Goal: Communication & Community: Answer question/provide support

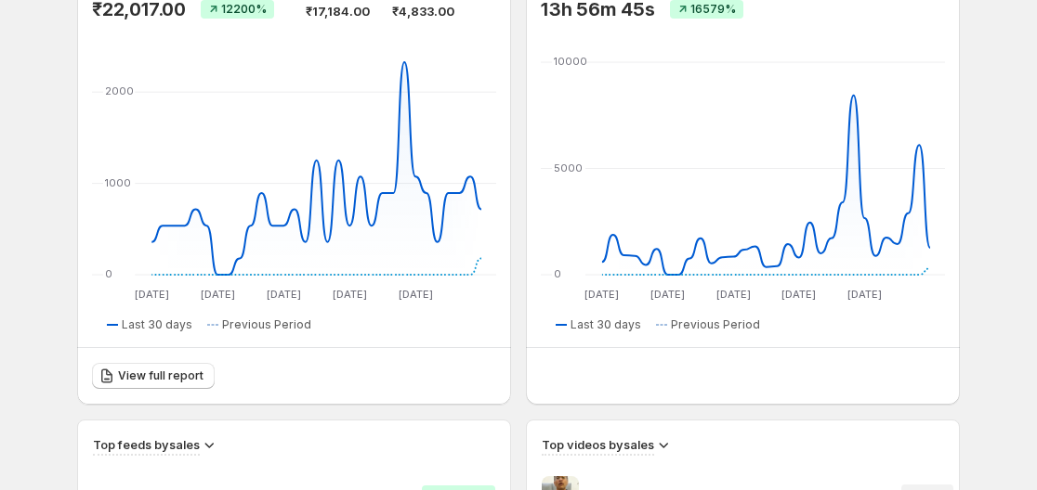
scroll to position [237, 0]
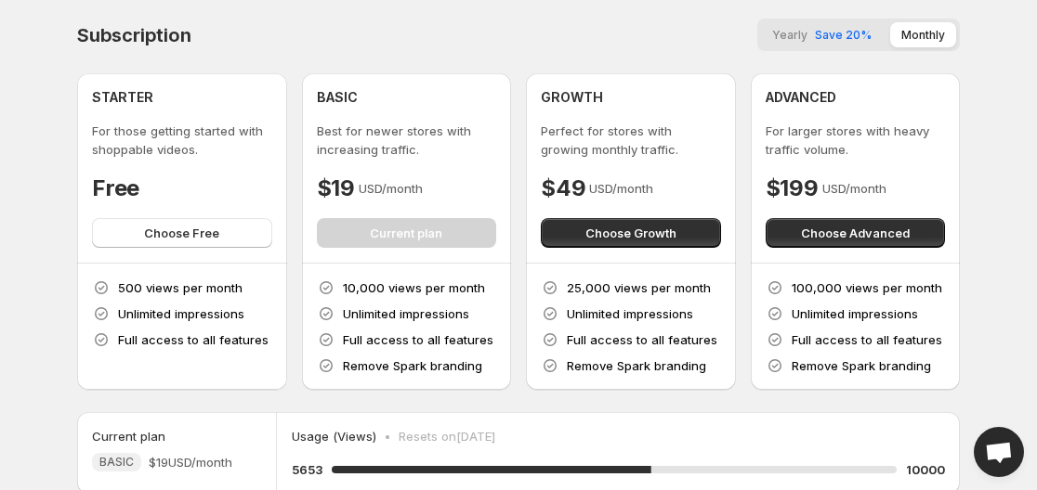
click at [581, 26] on div "Subscription Yearly Save 20% Monthly" at bounding box center [518, 35] width 882 height 33
click at [376, 39] on div "Subscription Yearly Save 20% Monthly" at bounding box center [518, 35] width 882 height 33
click at [594, 59] on div "Subscription Yearly Save 20% Monthly STARTER For those getting started with sho…" at bounding box center [518, 205] width 882 height 372
click at [426, 36] on div "Subscription Yearly Save 20% Monthly" at bounding box center [518, 35] width 882 height 33
click at [450, 43] on div "Subscription Yearly Save 20% Monthly" at bounding box center [518, 35] width 882 height 33
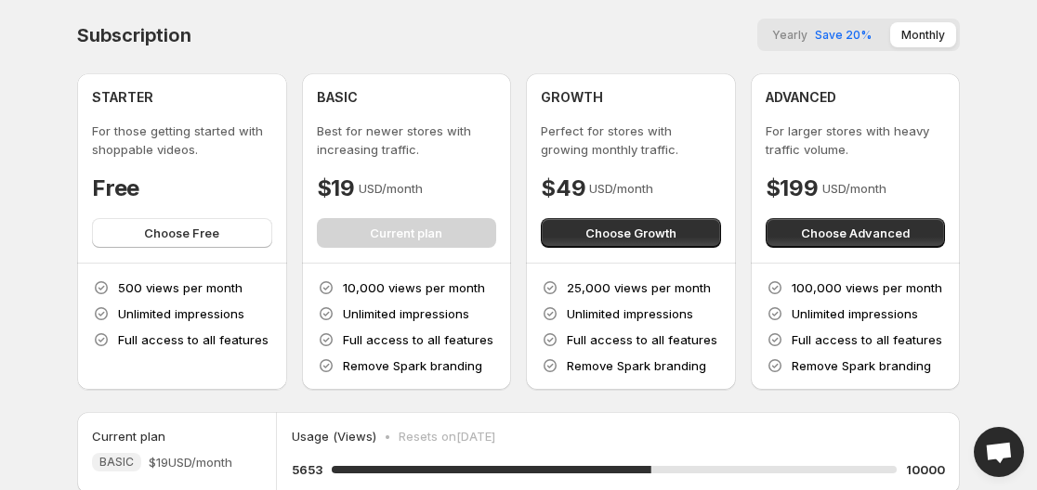
click at [515, 70] on div "Subscription Yearly Save 20% Monthly STARTER For those getting started with sho…" at bounding box center [518, 205] width 882 height 372
click at [515, 72] on div "Subscription Yearly Save 20% Monthly STARTER For those getting started with sho…" at bounding box center [518, 205] width 882 height 372
click at [516, 59] on div "Subscription Yearly Save 20% Monthly STARTER For those getting started with sho…" at bounding box center [518, 205] width 882 height 372
click at [514, 61] on div "Subscription Yearly Save 20% Monthly STARTER For those getting started with sho…" at bounding box center [518, 205] width 882 height 372
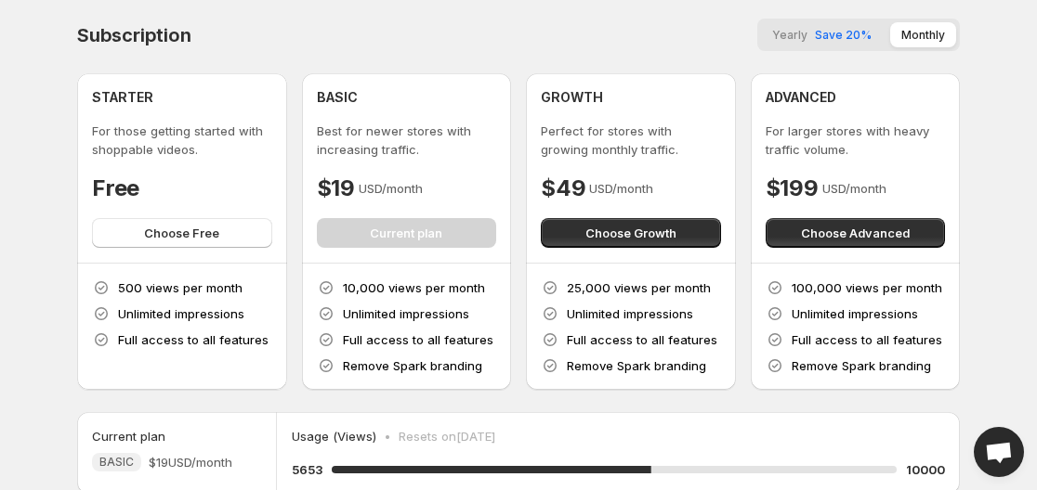
click at [514, 61] on div "Subscription Yearly Save 20% Monthly STARTER For those getting started with sho…" at bounding box center [518, 205] width 882 height 372
click at [516, 62] on div "Subscription Yearly Save 20% Monthly STARTER For those getting started with sho…" at bounding box center [518, 205] width 882 height 372
click at [516, 61] on div "Subscription Yearly Save 20% Monthly STARTER For those getting started with sho…" at bounding box center [518, 205] width 882 height 372
click at [515, 63] on div "Subscription Yearly Save 20% Monthly STARTER For those getting started with sho…" at bounding box center [518, 205] width 882 height 372
click at [515, 61] on div "Subscription Yearly Save 20% Monthly STARTER For those getting started with sho…" at bounding box center [518, 205] width 882 height 372
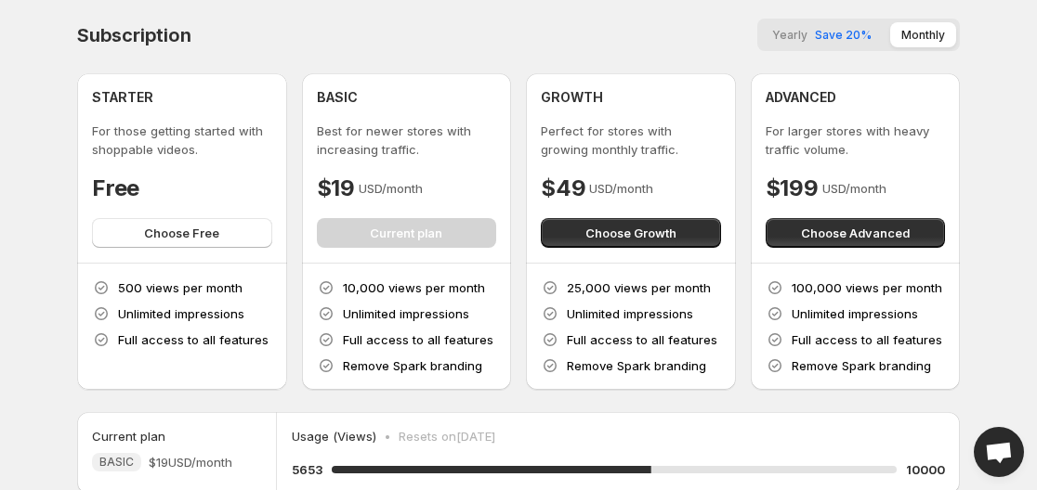
click at [515, 59] on div "Subscription Yearly Save 20% Monthly STARTER For those getting started with sho…" at bounding box center [518, 205] width 882 height 372
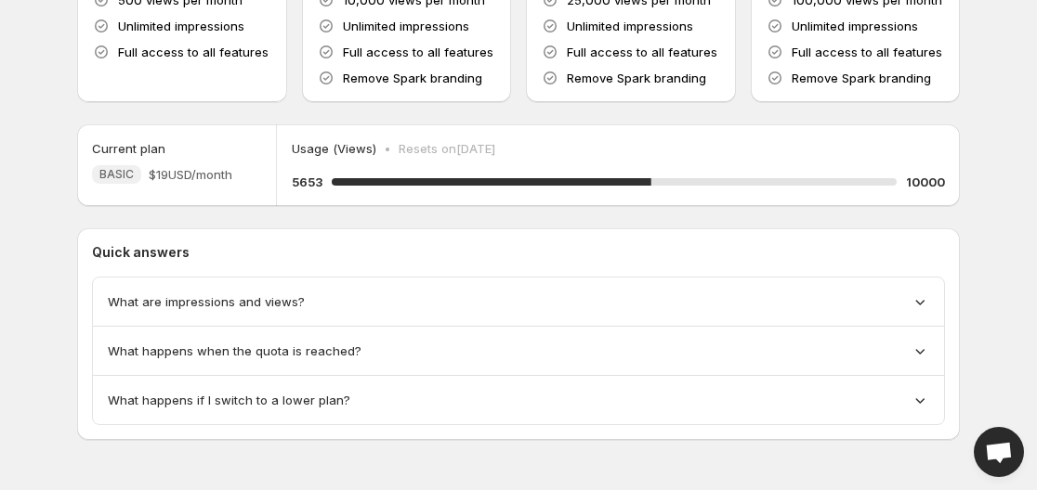
scroll to position [292, 0]
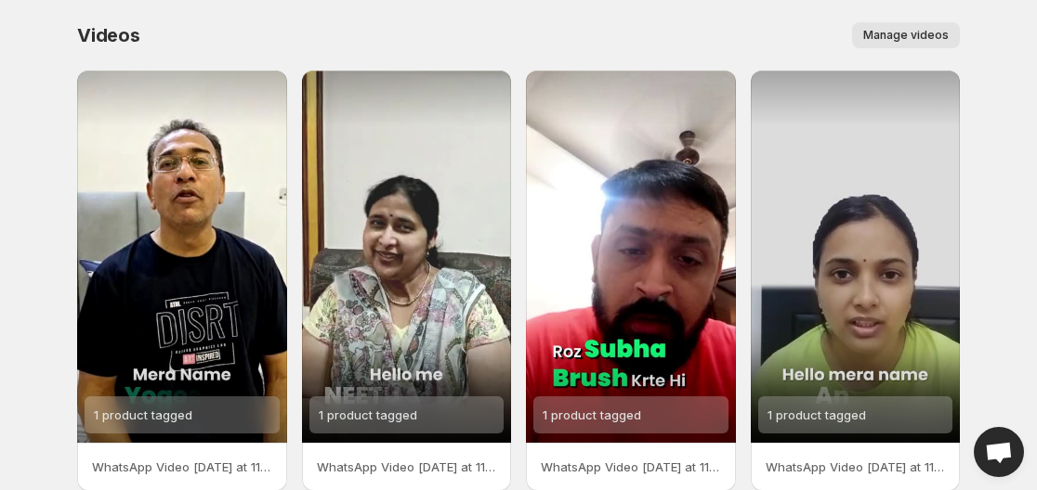
drag, startPoint x: 529, startPoint y: 24, endPoint x: 514, endPoint y: 22, distance: 15.9
click at [514, 22] on div "Manage videos" at bounding box center [561, 35] width 797 height 26
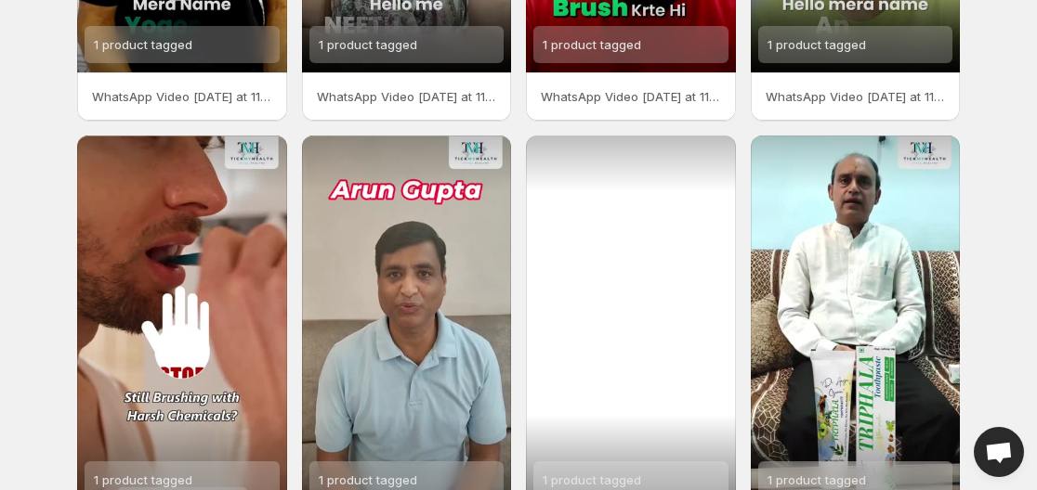
scroll to position [522, 0]
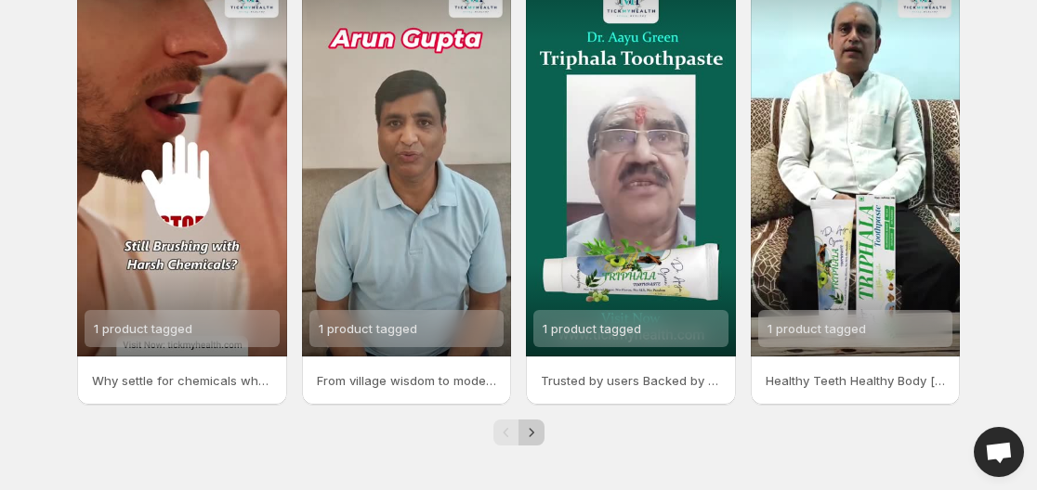
click at [528, 440] on icon "Next" at bounding box center [531, 433] width 19 height 19
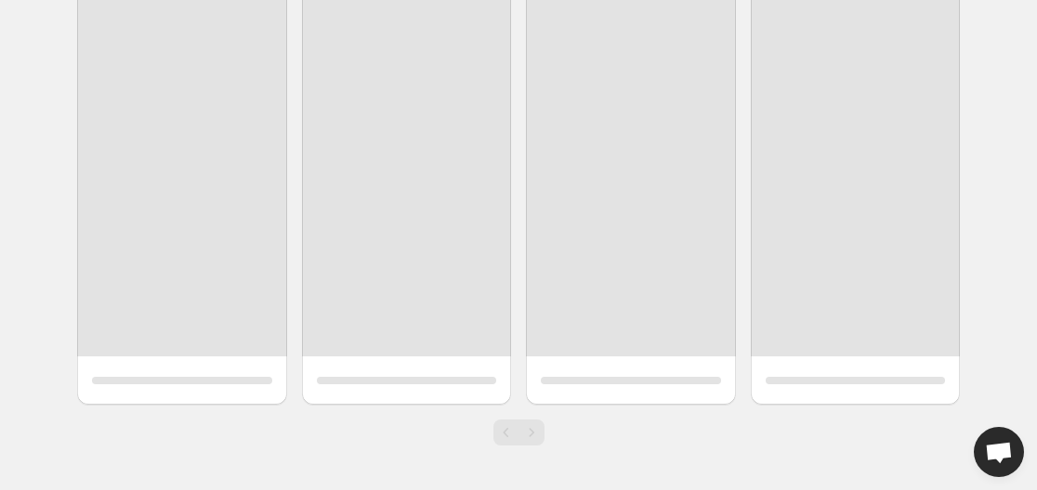
scroll to position [86, 0]
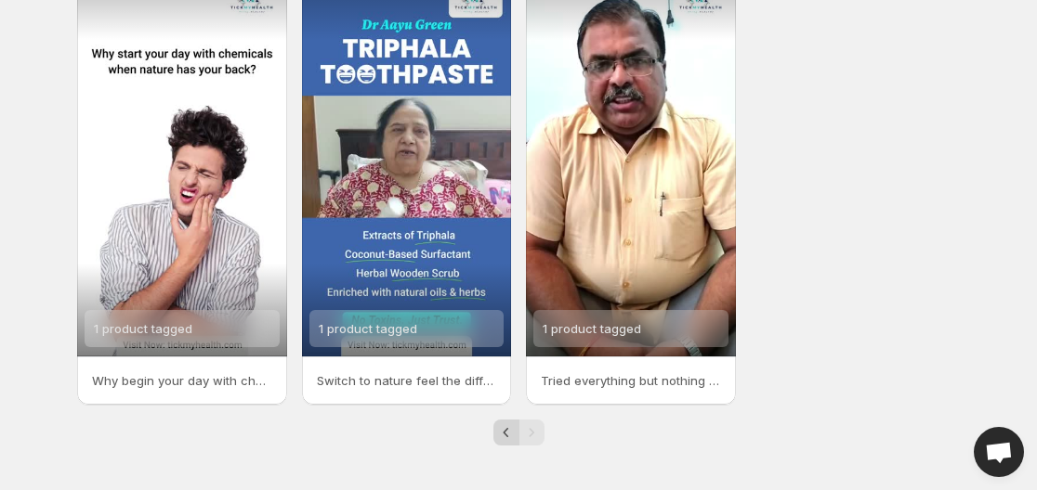
click at [504, 440] on icon "Previous" at bounding box center [506, 433] width 19 height 19
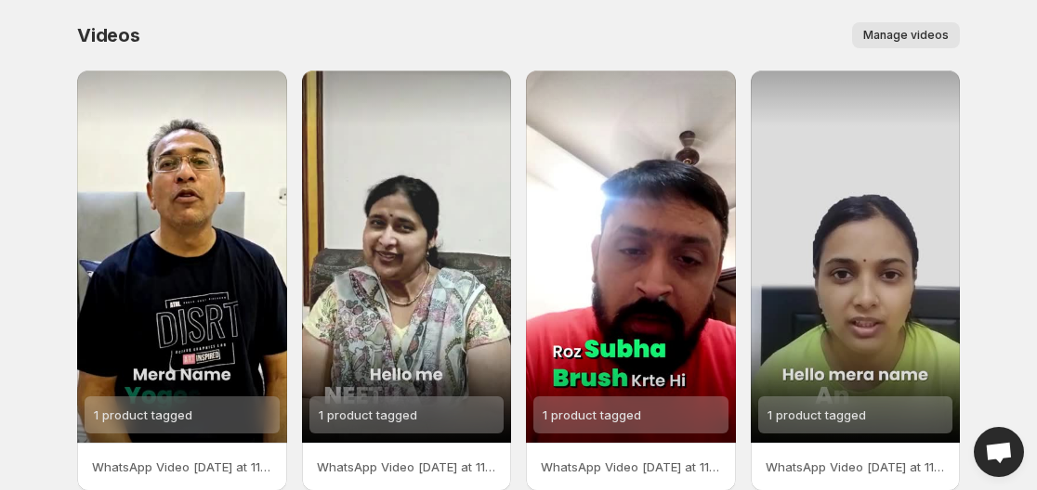
drag, startPoint x: 575, startPoint y: 33, endPoint x: 535, endPoint y: 43, distance: 41.0
click at [575, 35] on div "Manage videos" at bounding box center [561, 35] width 797 height 26
click at [456, 29] on div "Manage videos" at bounding box center [561, 35] width 797 height 26
click at [456, 24] on div "Manage videos" at bounding box center [561, 35] width 797 height 26
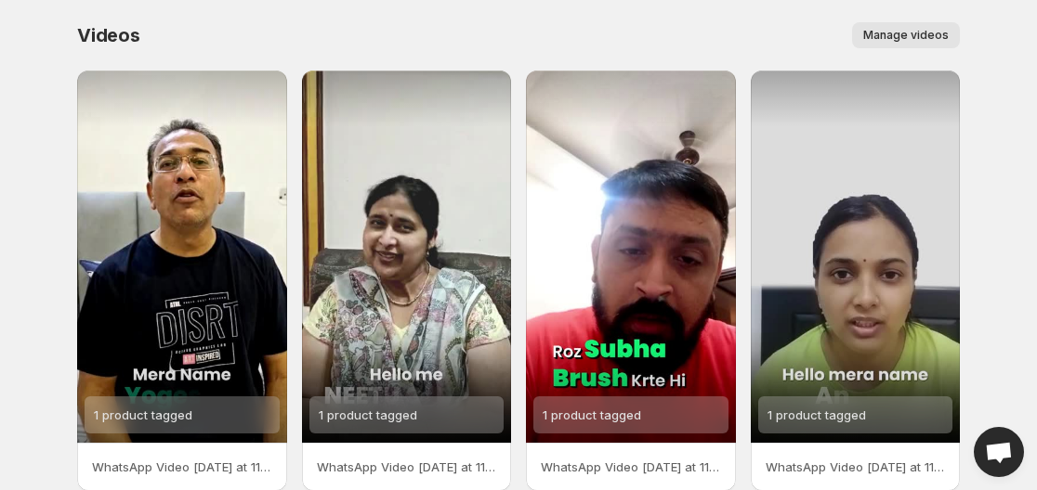
click at [456, 24] on div "Manage videos" at bounding box center [561, 35] width 797 height 26
click at [467, 34] on div "Manage videos" at bounding box center [561, 35] width 797 height 26
click at [871, 36] on span "Manage videos" at bounding box center [905, 35] width 85 height 15
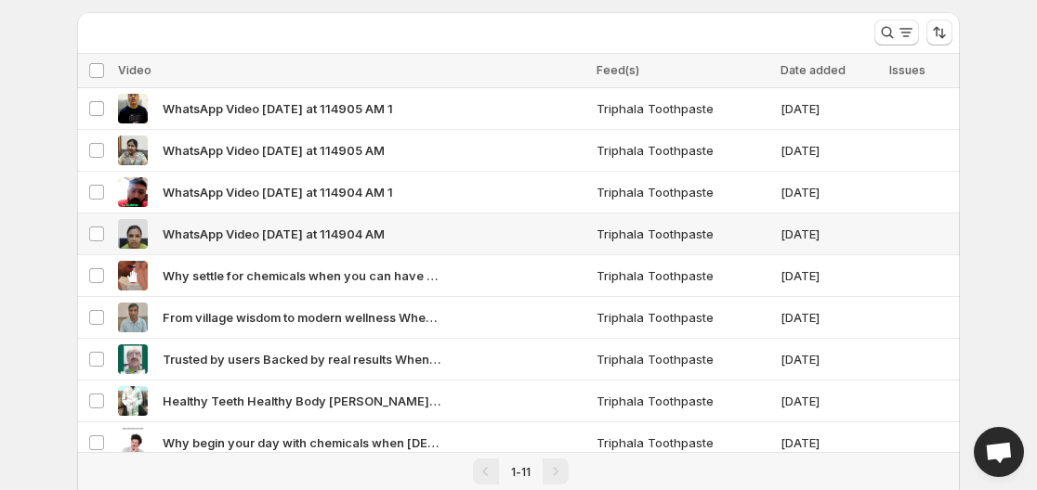
scroll to position [198, 0]
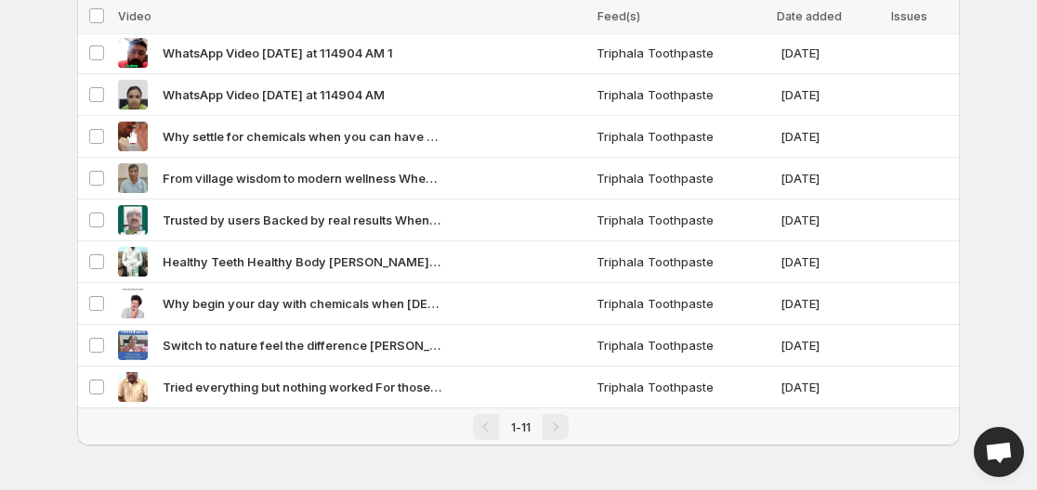
click at [552, 427] on div "Pagination" at bounding box center [555, 427] width 26 height 26
click at [490, 424] on div "Pagination" at bounding box center [486, 427] width 26 height 26
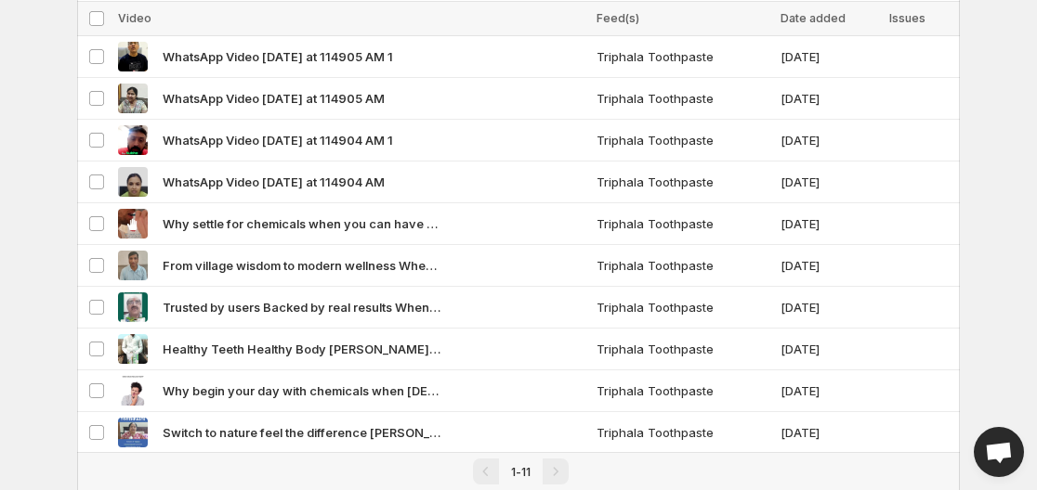
scroll to position [0, 0]
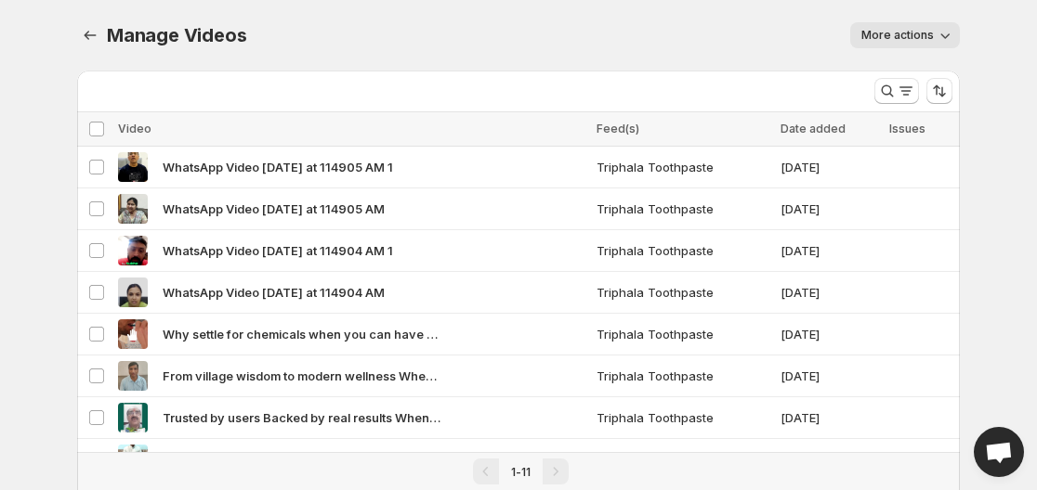
click at [633, 19] on div "Manage Videos. This page is ready Manage Videos More actions More actions More …" at bounding box center [518, 35] width 882 height 71
click at [936, 36] on icon "button" at bounding box center [944, 35] width 19 height 19
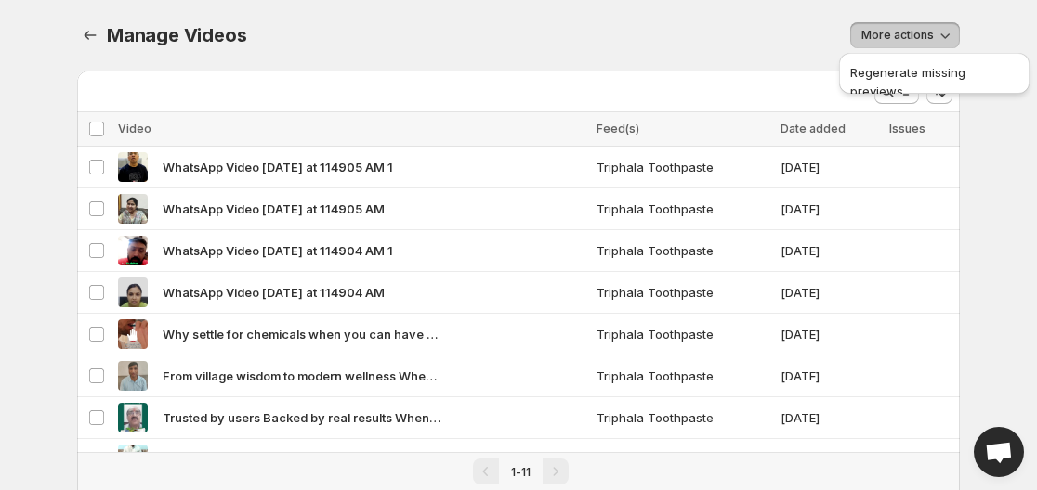
click at [592, 20] on div "Manage Videos. This page is ready Manage Videos More actions More actions More …" at bounding box center [518, 35] width 882 height 71
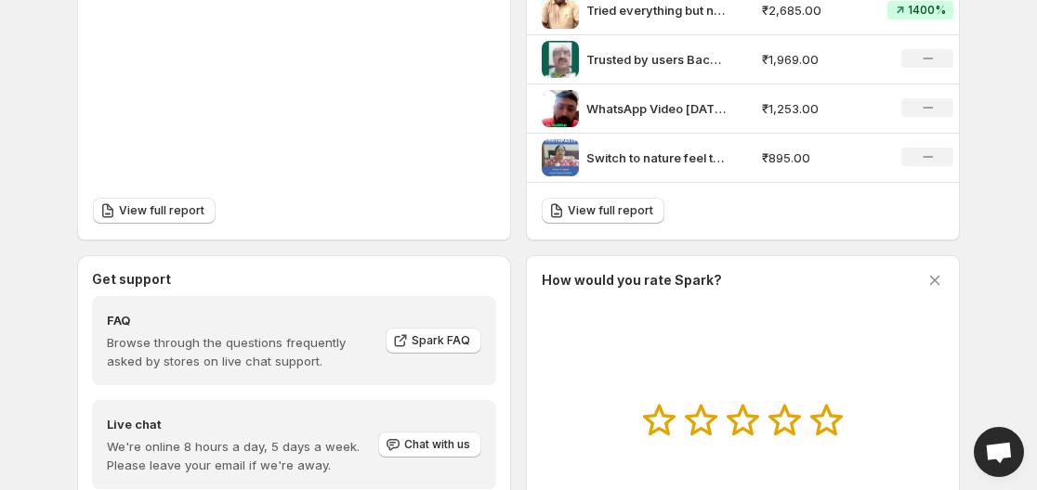
scroll to position [933, 0]
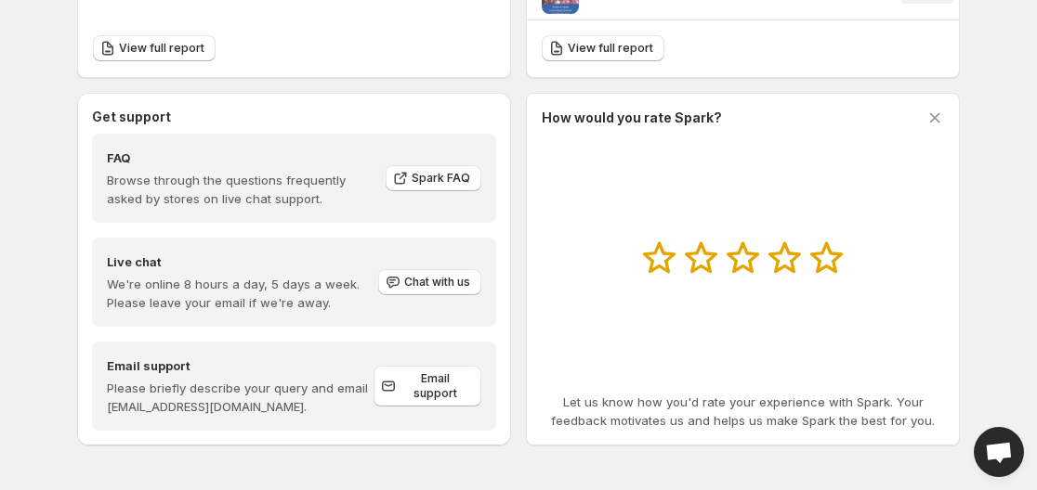
click at [990, 445] on span "Open chat" at bounding box center [999, 454] width 30 height 24
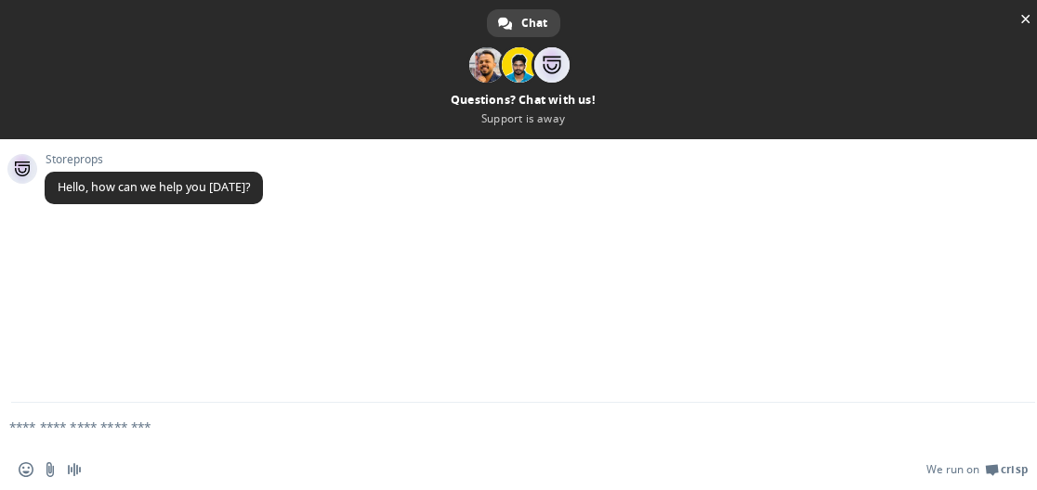
click at [207, 424] on textarea "Compose your message..." at bounding box center [493, 427] width 968 height 17
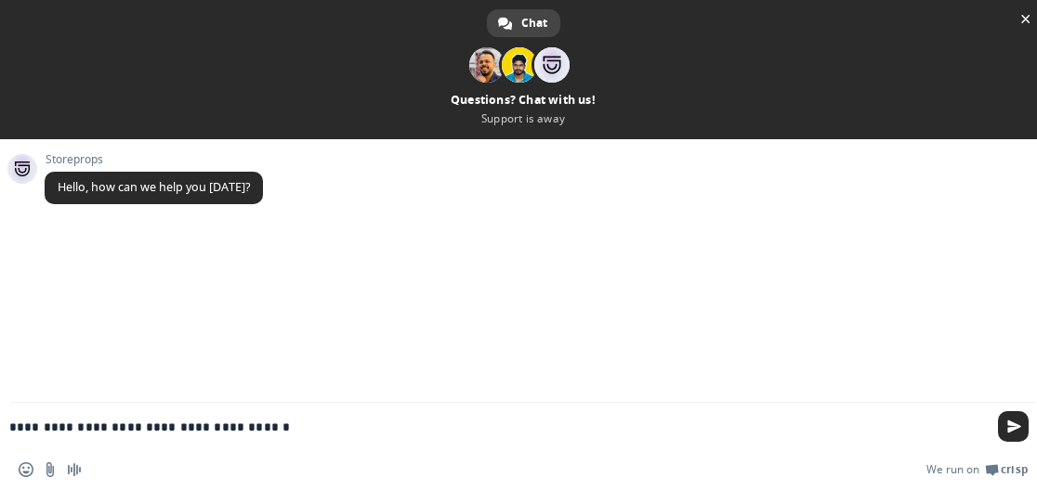
click at [150, 431] on textarea "**********" at bounding box center [493, 427] width 968 height 17
click at [150, 429] on textarea "**********" at bounding box center [493, 427] width 968 height 17
type textarea "**********"
click at [309, 431] on textarea "**********" at bounding box center [493, 427] width 968 height 17
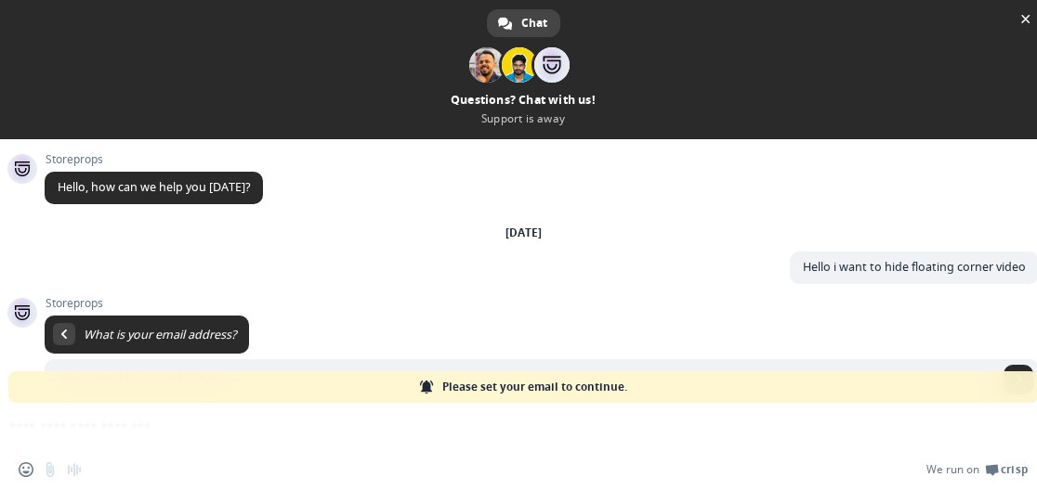
scroll to position [93, 0]
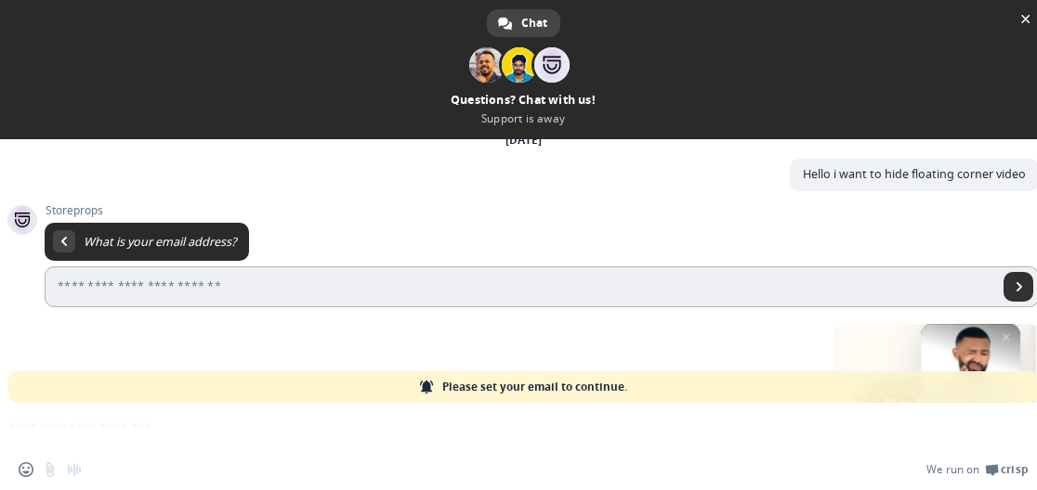
click at [1003, 294] on span "Send" at bounding box center [1018, 287] width 30 height 30
click at [308, 296] on input "Enter your email address..." at bounding box center [521, 287] width 953 height 41
click at [280, 287] on input "Enter your email address..." at bounding box center [521, 287] width 953 height 41
paste input "**********"
type input "**********"
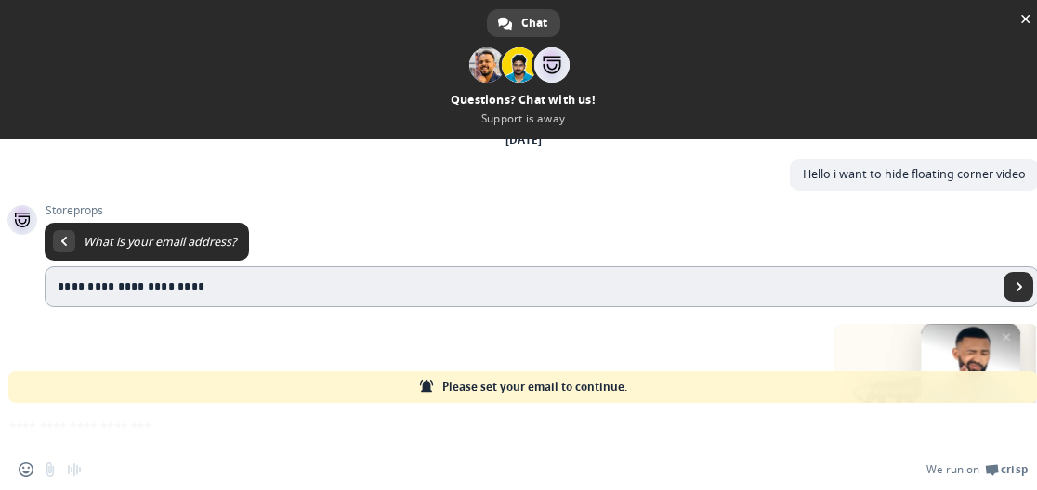
click at [1014, 287] on span "Send" at bounding box center [1018, 286] width 9 height 9
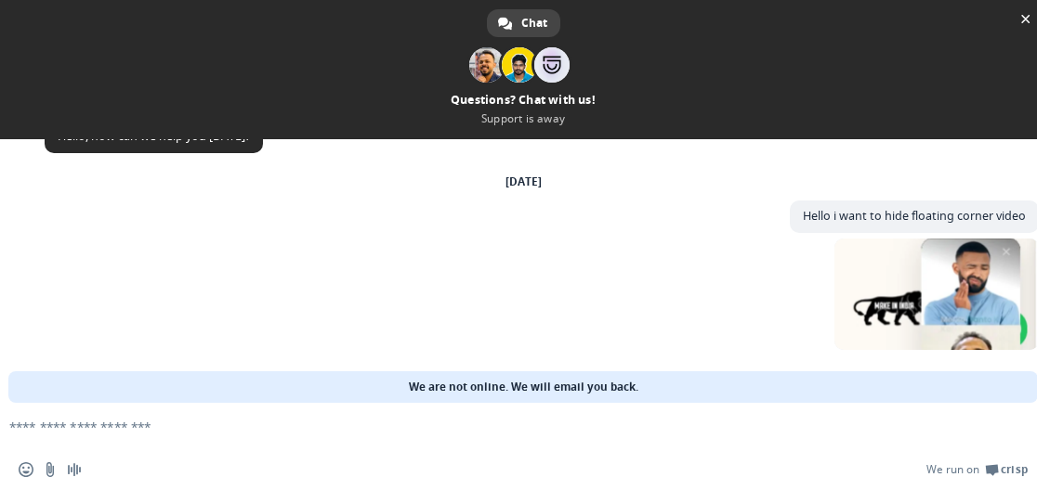
click at [676, 270] on div "2 minutes ago" at bounding box center [542, 305] width 994 height 132
click at [1018, 13] on span "Close chat" at bounding box center [1025, 19] width 20 height 20
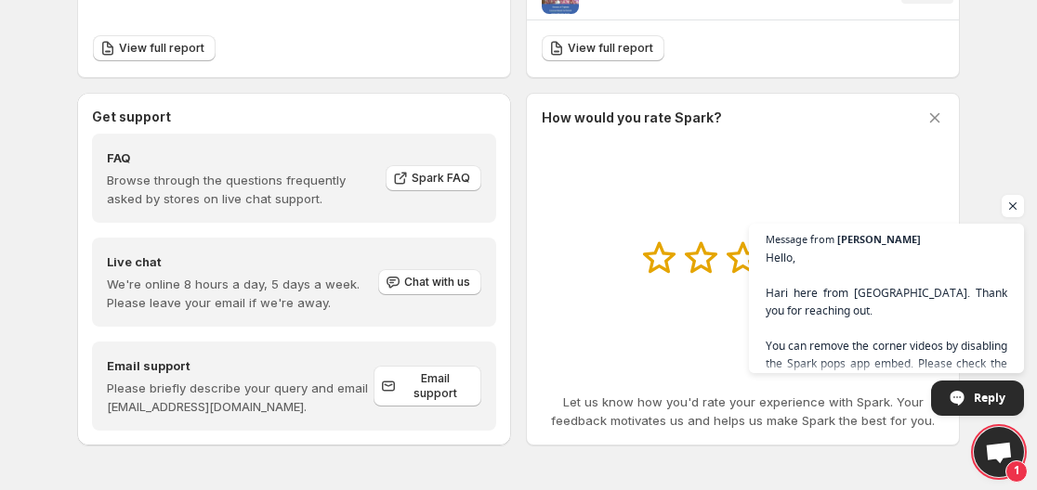
click at [993, 444] on span "Open chat" at bounding box center [999, 454] width 30 height 24
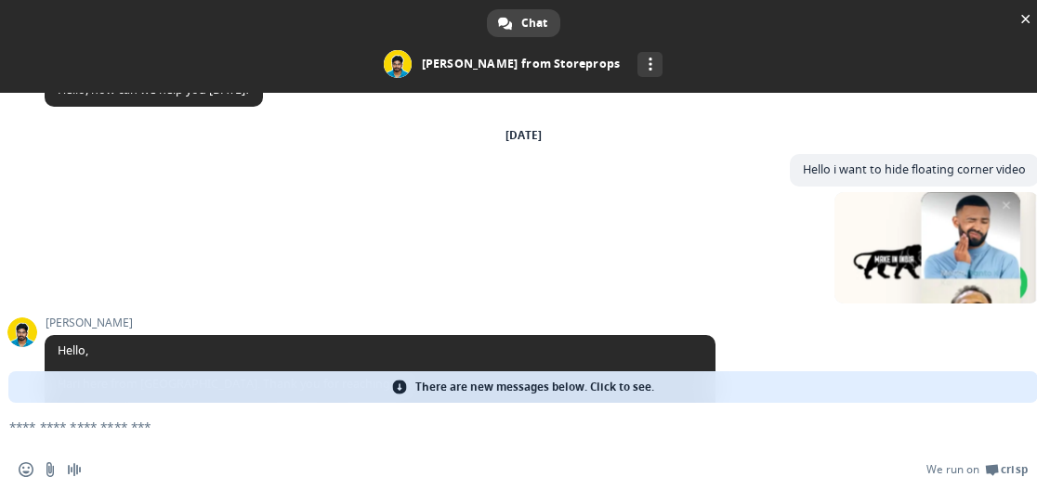
scroll to position [236, 0]
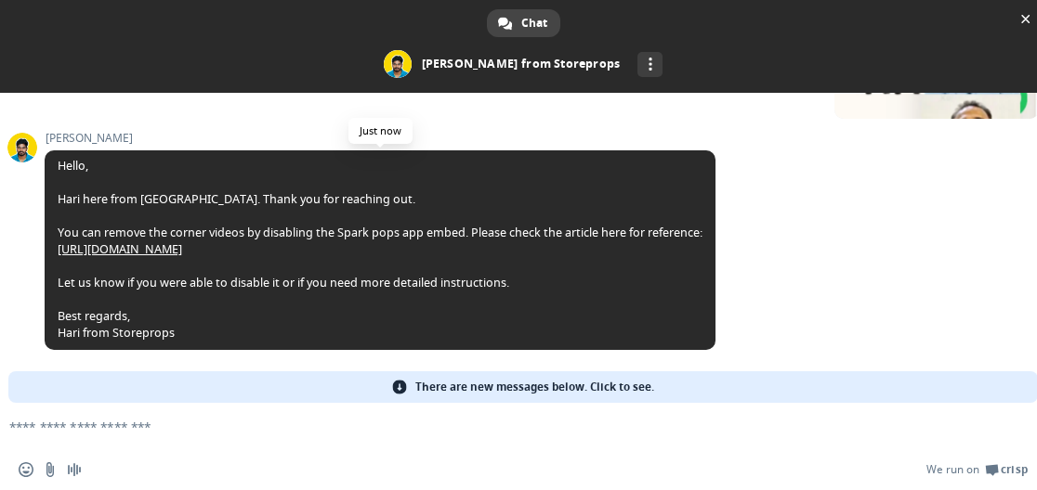
click at [182, 250] on link "[URL][DOMAIN_NAME]" at bounding box center [120, 250] width 124 height 16
click at [404, 440] on form at bounding box center [503, 428] width 968 height 50
click at [228, 418] on form at bounding box center [503, 428] width 968 height 50
click at [163, 430] on textarea "Compose your message..." at bounding box center [493, 427] width 968 height 17
click at [182, 242] on link "[URL][DOMAIN_NAME]" at bounding box center [120, 250] width 124 height 16
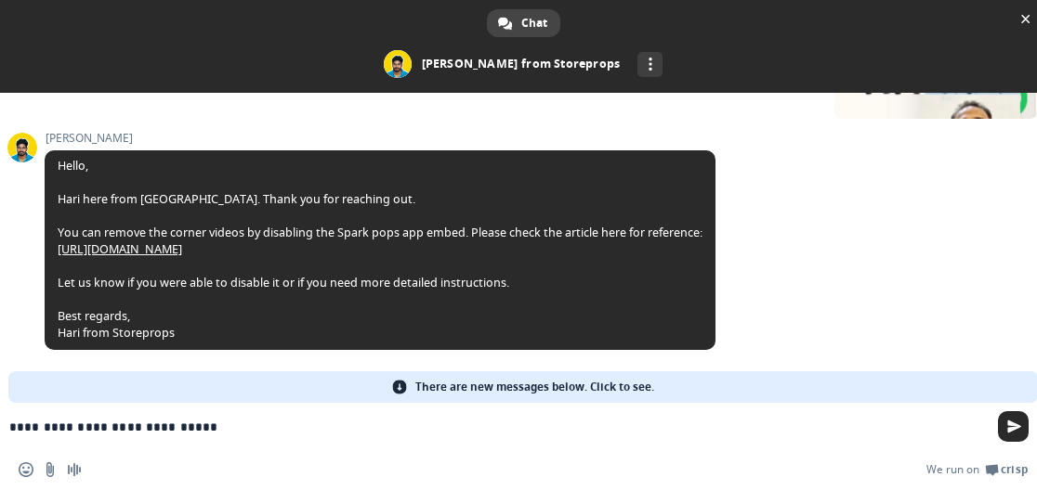
click at [149, 431] on textarea "**********" at bounding box center [493, 427] width 968 height 17
type textarea "**********"
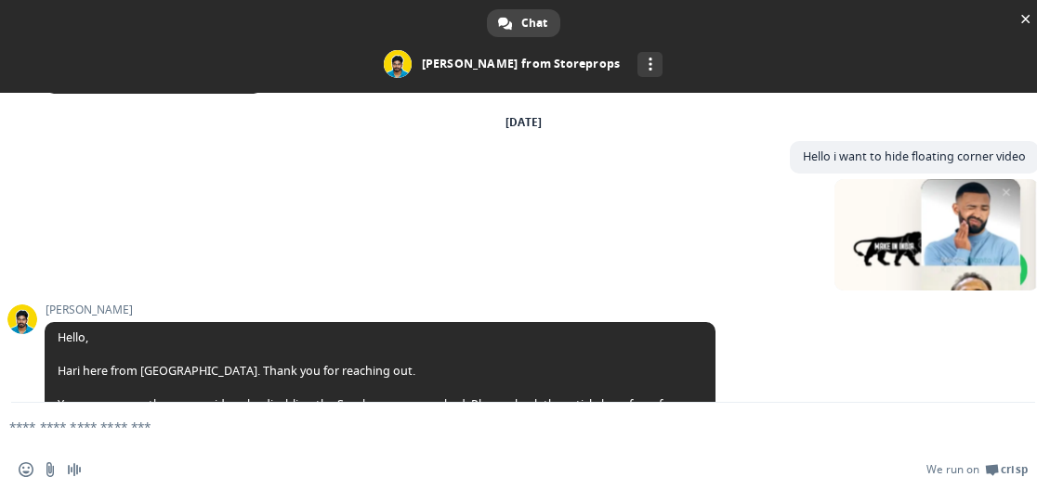
scroll to position [250, 0]
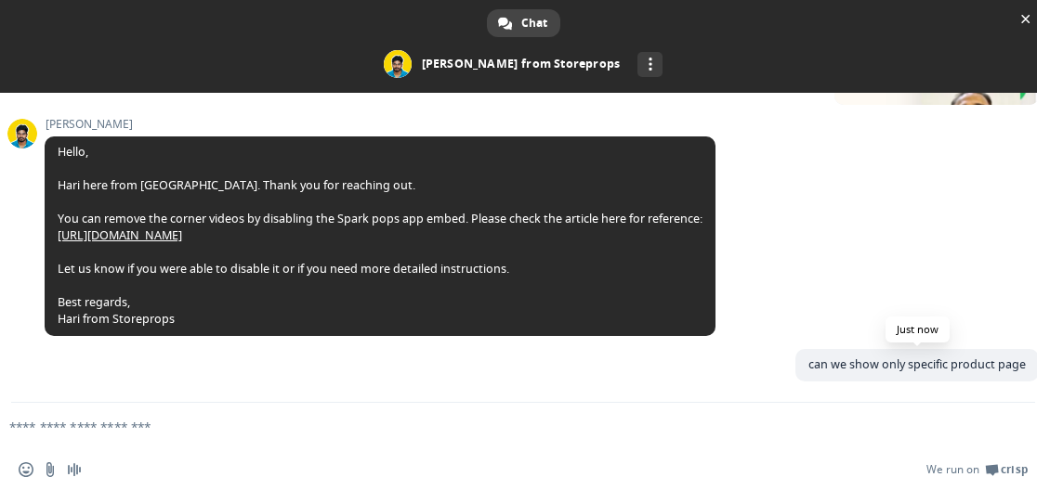
click at [829, 357] on span "can we show only specific product page" at bounding box center [916, 365] width 217 height 16
click at [855, 359] on span "can we show only specific product page" at bounding box center [916, 365] width 217 height 16
click at [837, 357] on span "can we show only specific product page" at bounding box center [916, 365] width 217 height 16
click at [850, 268] on div "[PERSON_NAME] Hello, [PERSON_NAME] here from [GEOGRAPHIC_DATA]. Thank you for r…" at bounding box center [542, 233] width 994 height 231
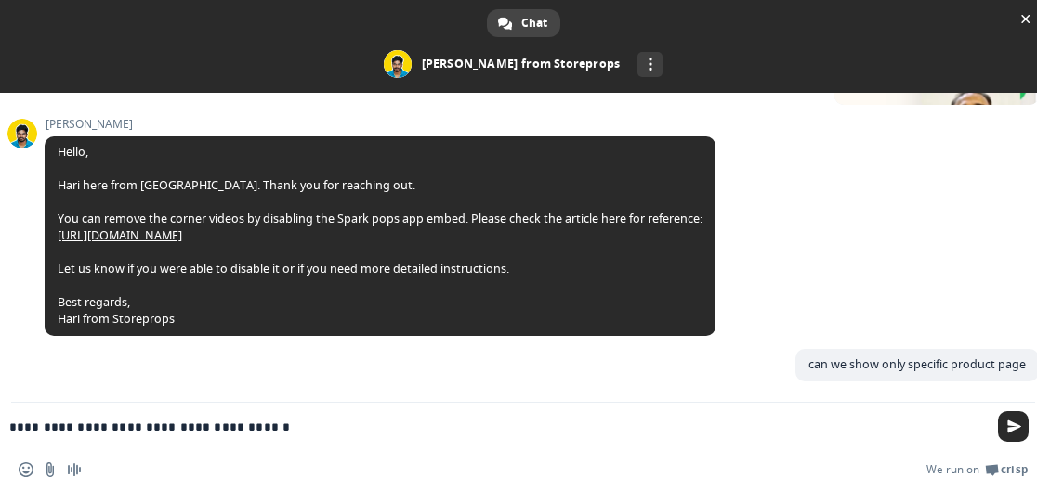
type textarea "**********"
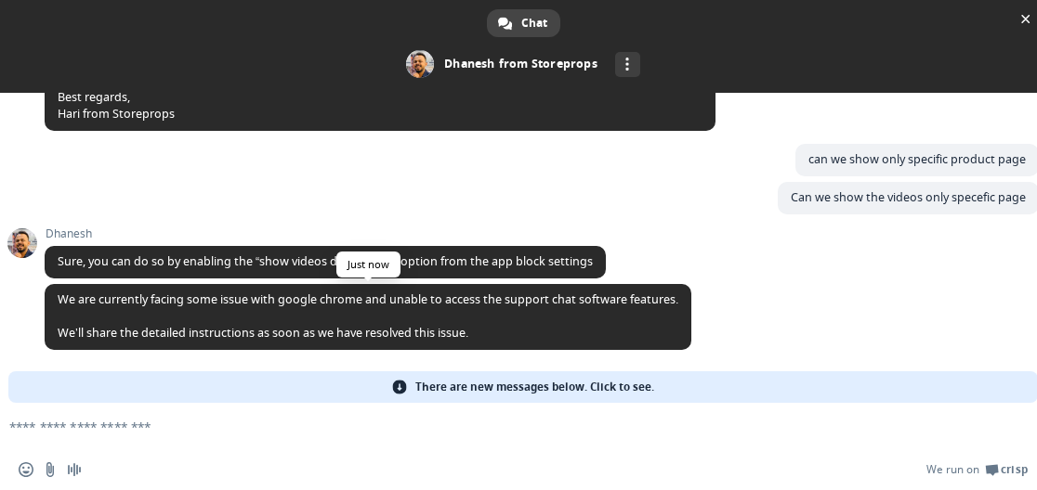
scroll to position [455, 0]
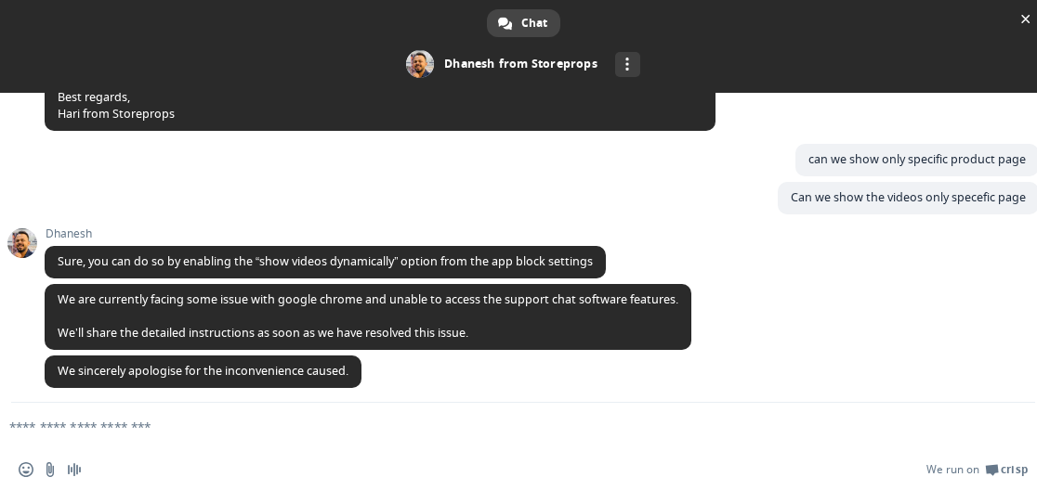
click at [383, 437] on form at bounding box center [503, 428] width 968 height 50
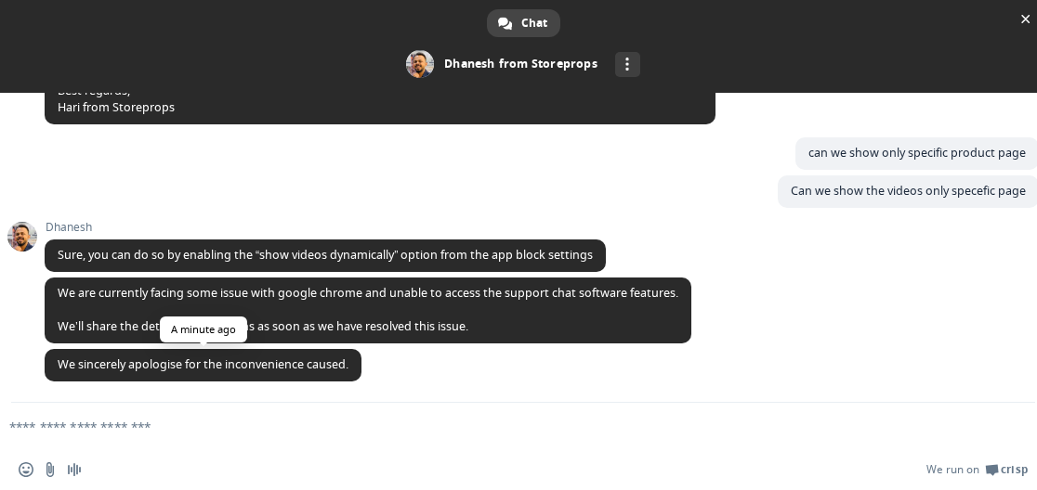
drag, startPoint x: 331, startPoint y: 357, endPoint x: 320, endPoint y: 357, distance: 10.2
click at [330, 357] on span "We sincerely apologise for the inconvenience caused." at bounding box center [203, 365] width 291 height 16
click at [233, 365] on span "We sincerely apologise for the inconvenience caused." at bounding box center [203, 365] width 291 height 16
click at [278, 372] on span "We sincerely apologise for the inconvenience caused." at bounding box center [203, 365] width 317 height 33
drag, startPoint x: 250, startPoint y: 374, endPoint x: 241, endPoint y: 375, distance: 9.3
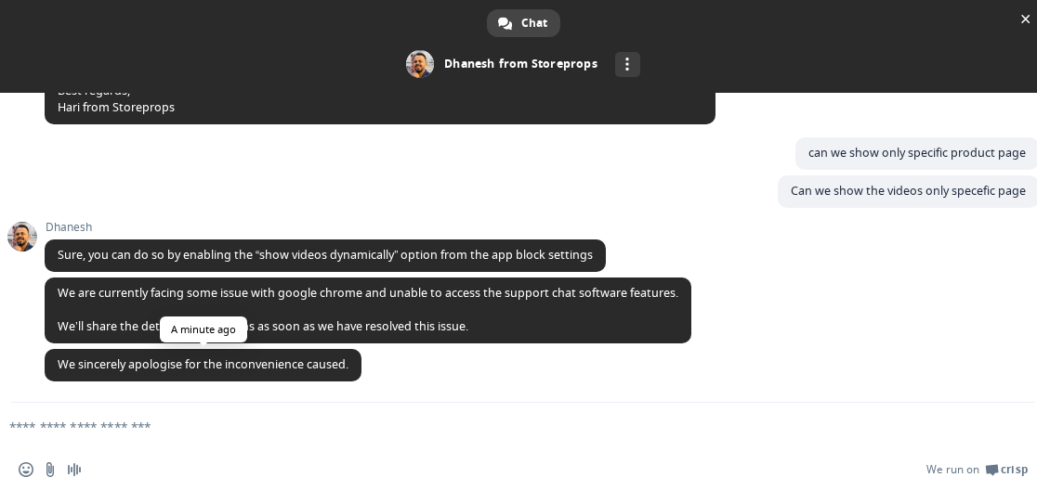
click at [249, 374] on span "We sincerely apologise for the inconvenience caused." at bounding box center [203, 365] width 317 height 33
click at [226, 376] on span "We sincerely apologise for the inconvenience caused." at bounding box center [203, 365] width 317 height 33
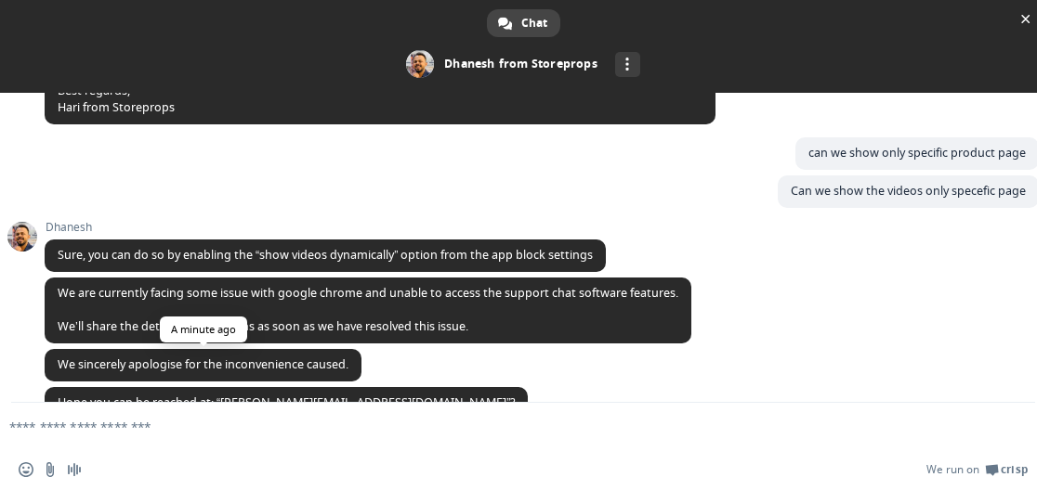
scroll to position [500, 0]
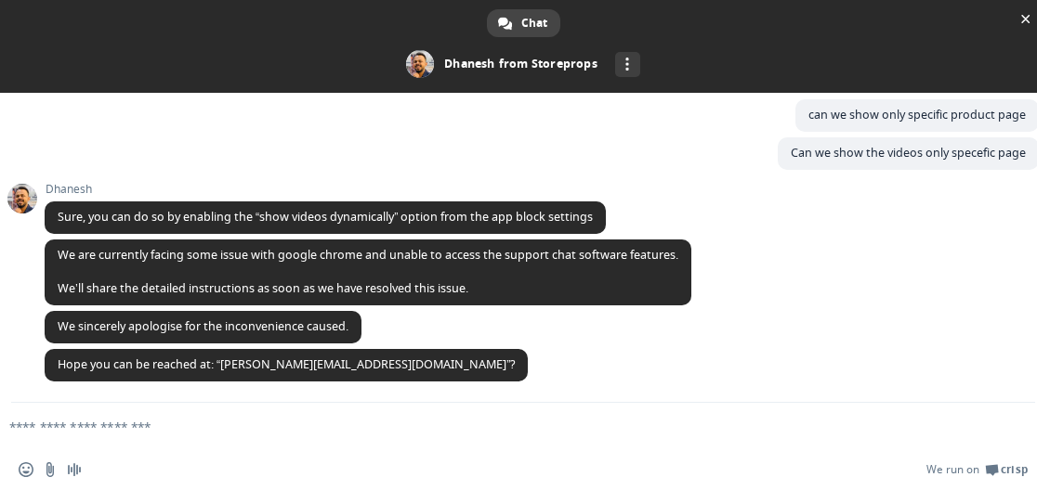
click at [344, 436] on form at bounding box center [503, 428] width 968 height 50
click at [305, 434] on textarea "Compose your message..." at bounding box center [493, 427] width 968 height 17
type textarea "********"
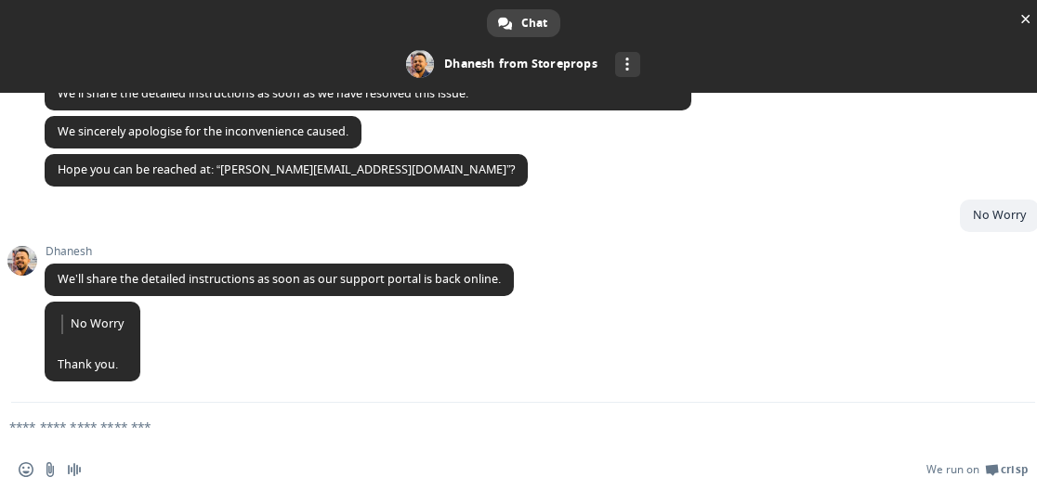
scroll to position [695, 0]
type textarea "****"
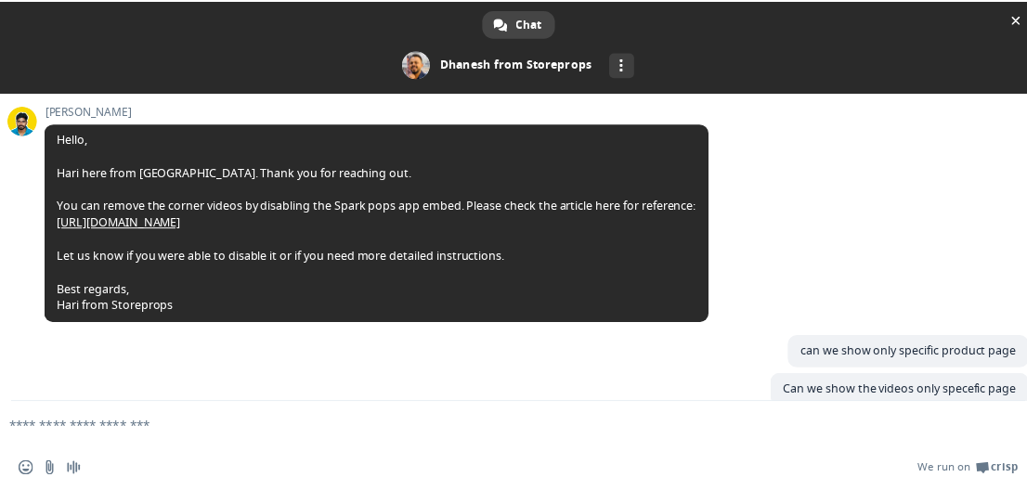
scroll to position [0, 0]
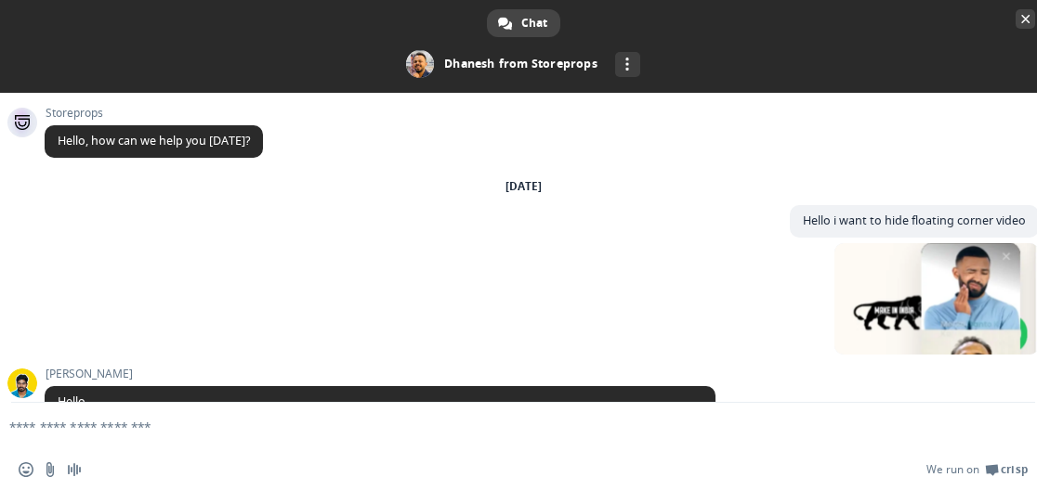
click at [1032, 19] on span "Close chat" at bounding box center [1025, 19] width 20 height 20
